Goal: Transaction & Acquisition: Subscribe to service/newsletter

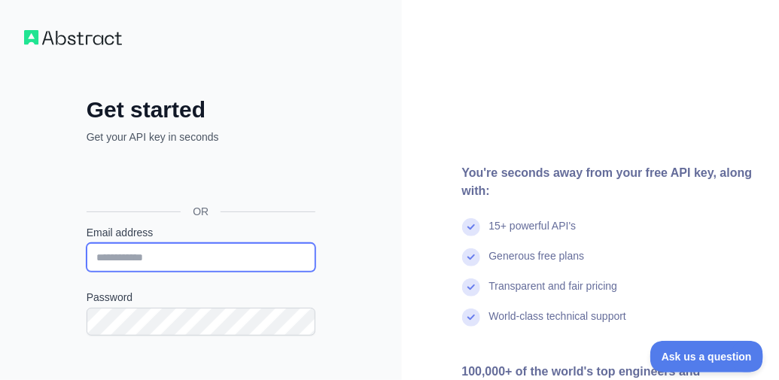
click at [184, 258] on input "Email address" at bounding box center [201, 257] width 229 height 29
type input "**********"
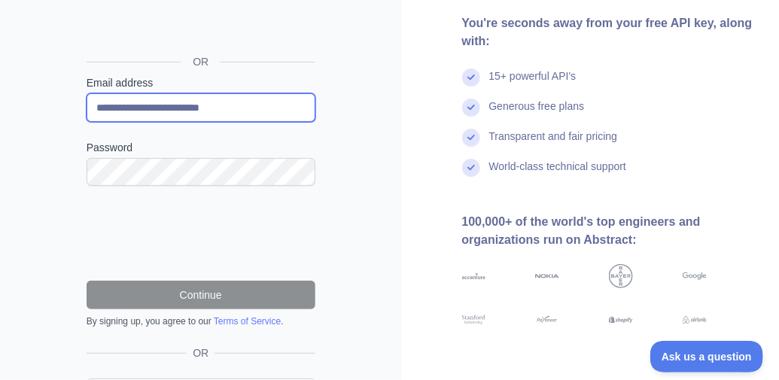
scroll to position [150, 0]
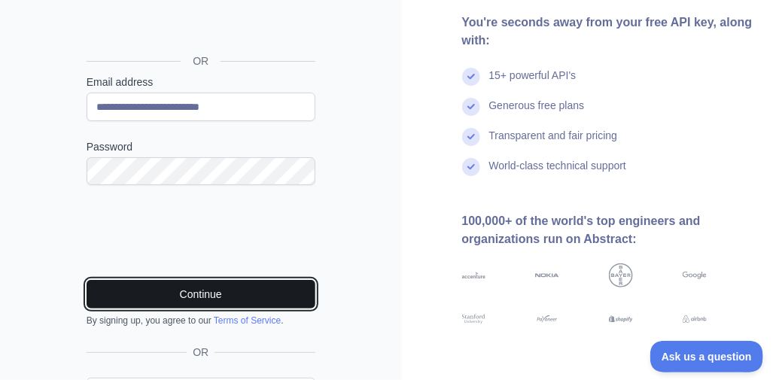
click at [238, 282] on button "Continue" at bounding box center [201, 294] width 229 height 29
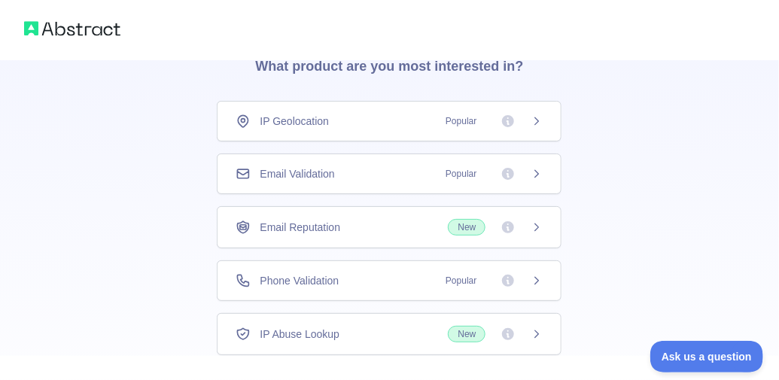
scroll to position [75, 0]
click at [361, 175] on div "Email Validation Popular" at bounding box center [389, 172] width 307 height 15
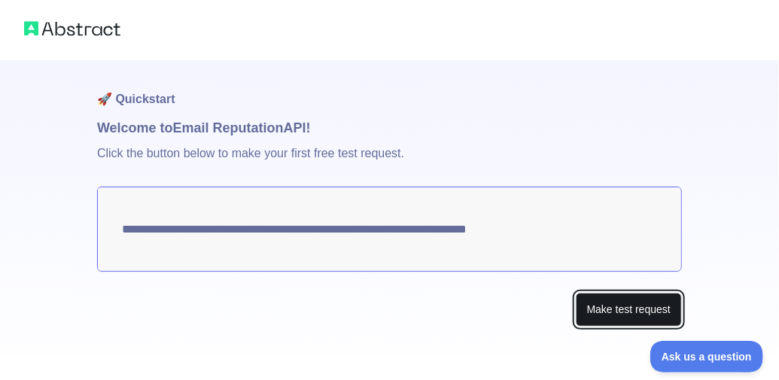
click at [628, 305] on button "Make test request" at bounding box center [629, 310] width 106 height 34
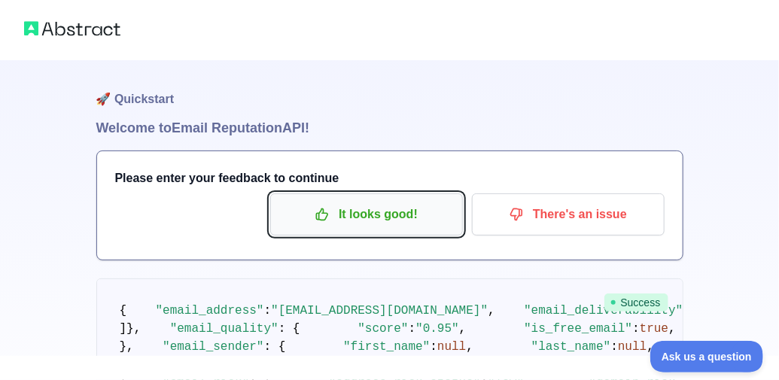
click at [344, 216] on p "It looks good!" at bounding box center [366, 215] width 170 height 26
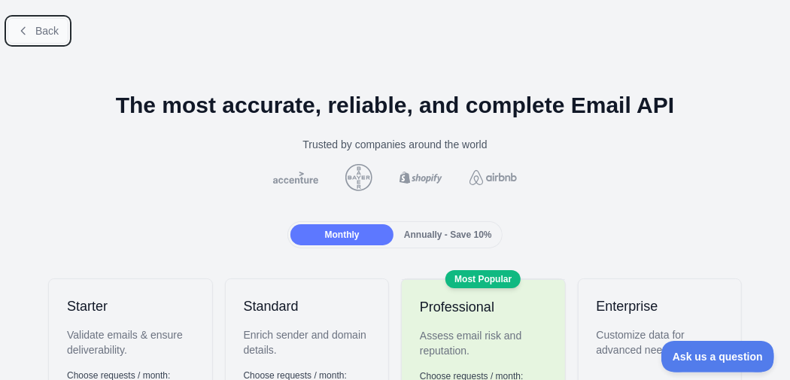
click at [53, 36] on span "Back" at bounding box center [46, 31] width 23 height 12
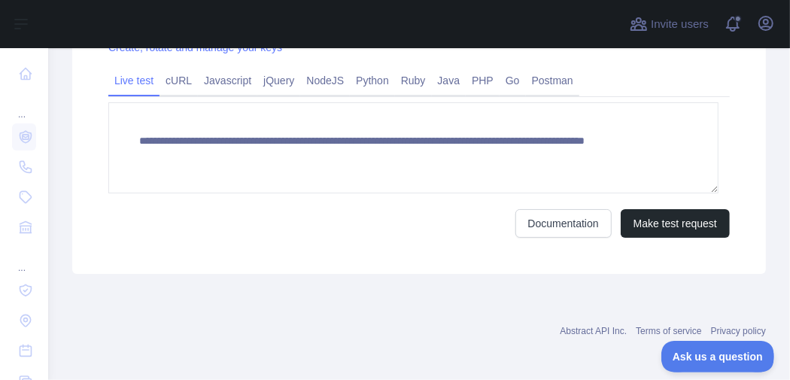
scroll to position [652, 0]
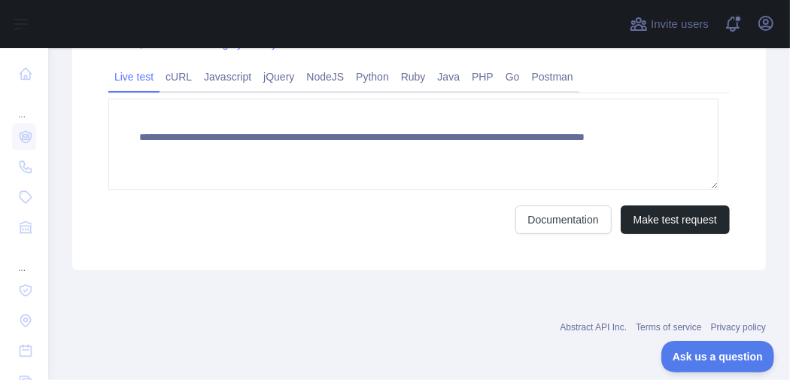
drag, startPoint x: 187, startPoint y: 81, endPoint x: 233, endPoint y: 132, distance: 68.7
click at [187, 81] on link "cURL" at bounding box center [179, 77] width 38 height 24
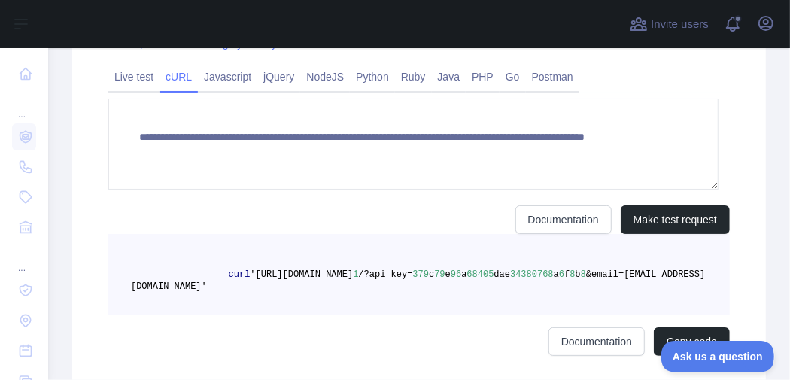
scroll to position [638, 0]
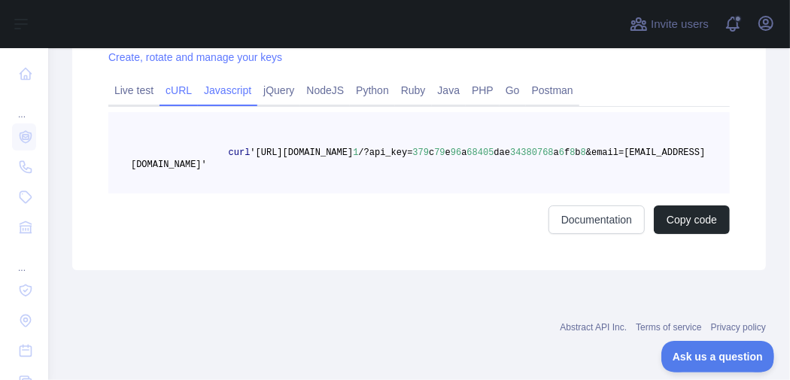
click at [230, 93] on link "Javascript" at bounding box center [227, 90] width 59 height 24
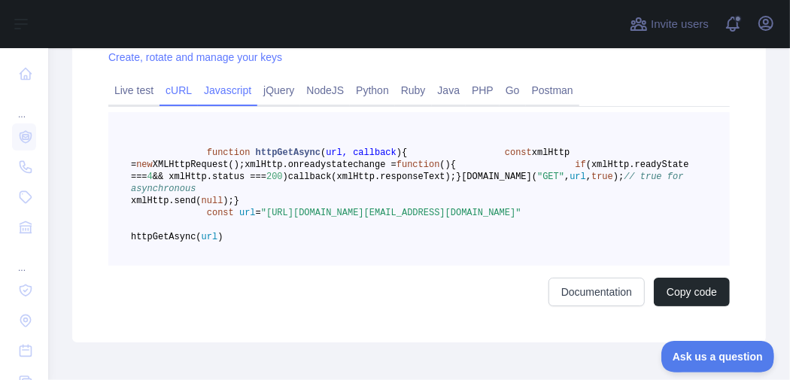
click at [185, 93] on link "cURL" at bounding box center [179, 90] width 38 height 24
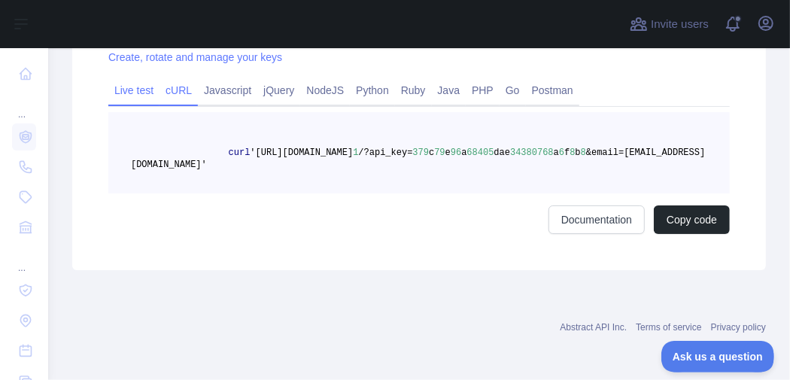
click at [137, 93] on link "Live test" at bounding box center [133, 90] width 51 height 24
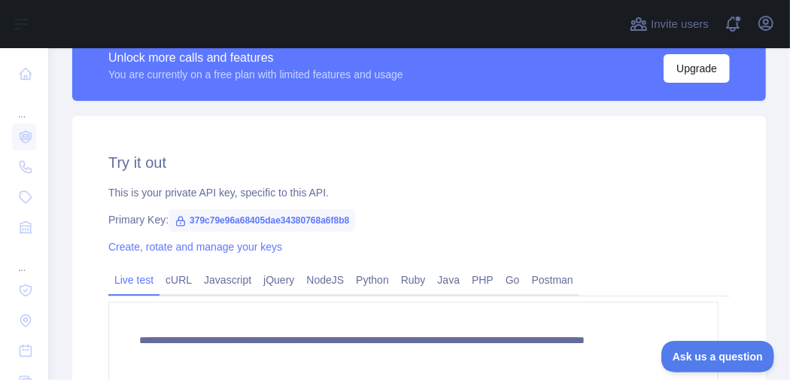
scroll to position [412, 0]
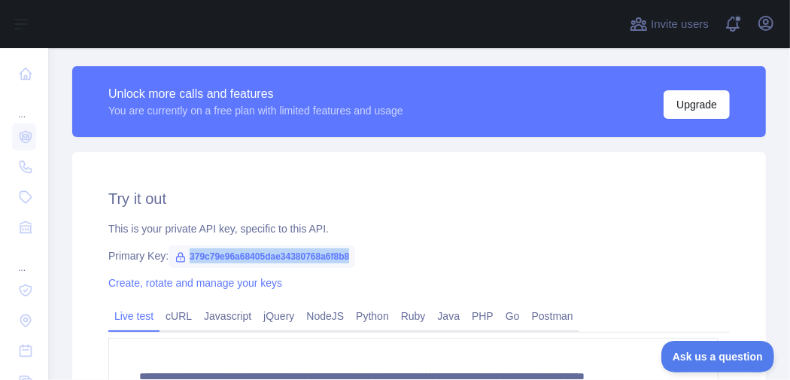
copy span "379c79e96a68405dae34380768a6f8b8"
drag, startPoint x: 187, startPoint y: 256, endPoint x: 357, endPoint y: 257, distance: 170.1
click at [357, 257] on div "Primary Key: 379c79e96a68405dae34380768a6f8b8" at bounding box center [419, 255] width 622 height 15
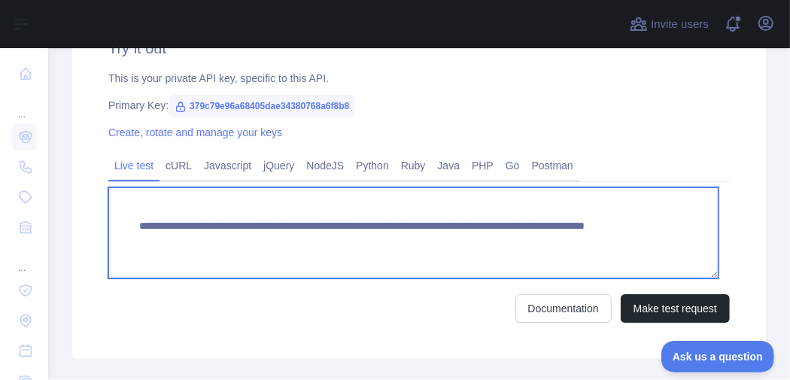
drag, startPoint x: 258, startPoint y: 244, endPoint x: 112, endPoint y: 214, distance: 148.9
click at [108, 214] on div "**********" at bounding box center [419, 180] width 694 height 357
